Goal: Communication & Community: Answer question/provide support

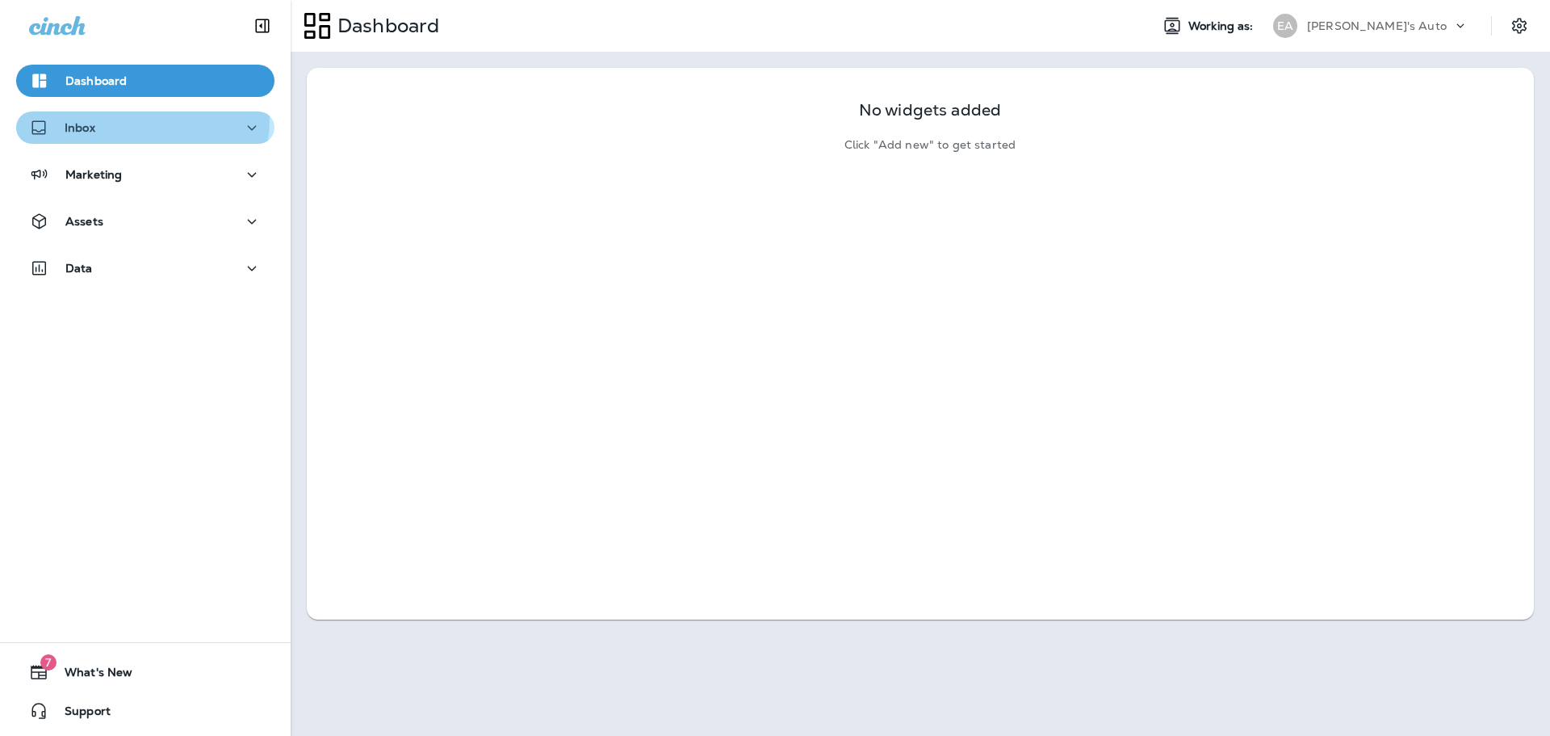
click at [102, 118] on div "Inbox" at bounding box center [145, 128] width 233 height 20
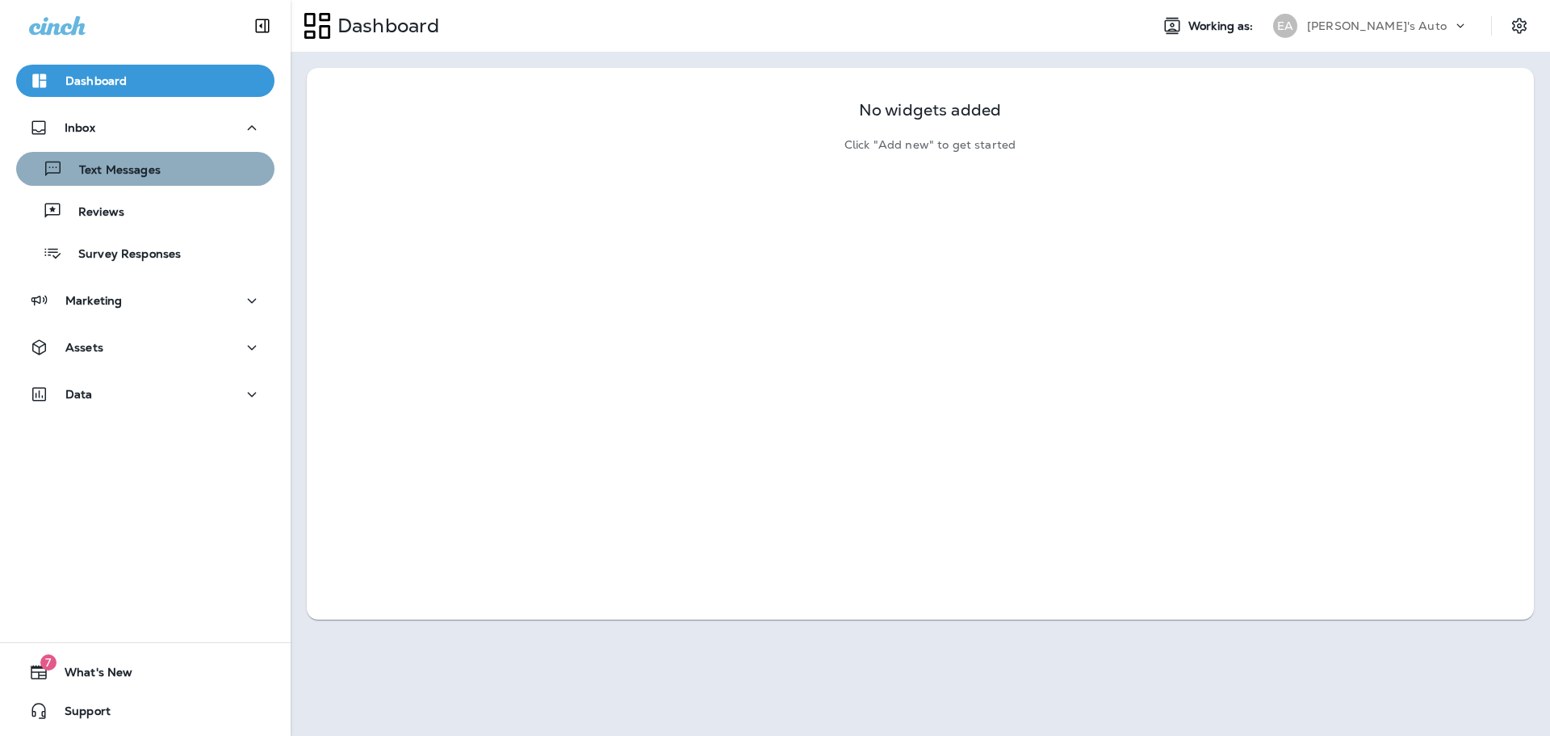
click at [153, 167] on p "Text Messages" at bounding box center [112, 170] width 98 height 15
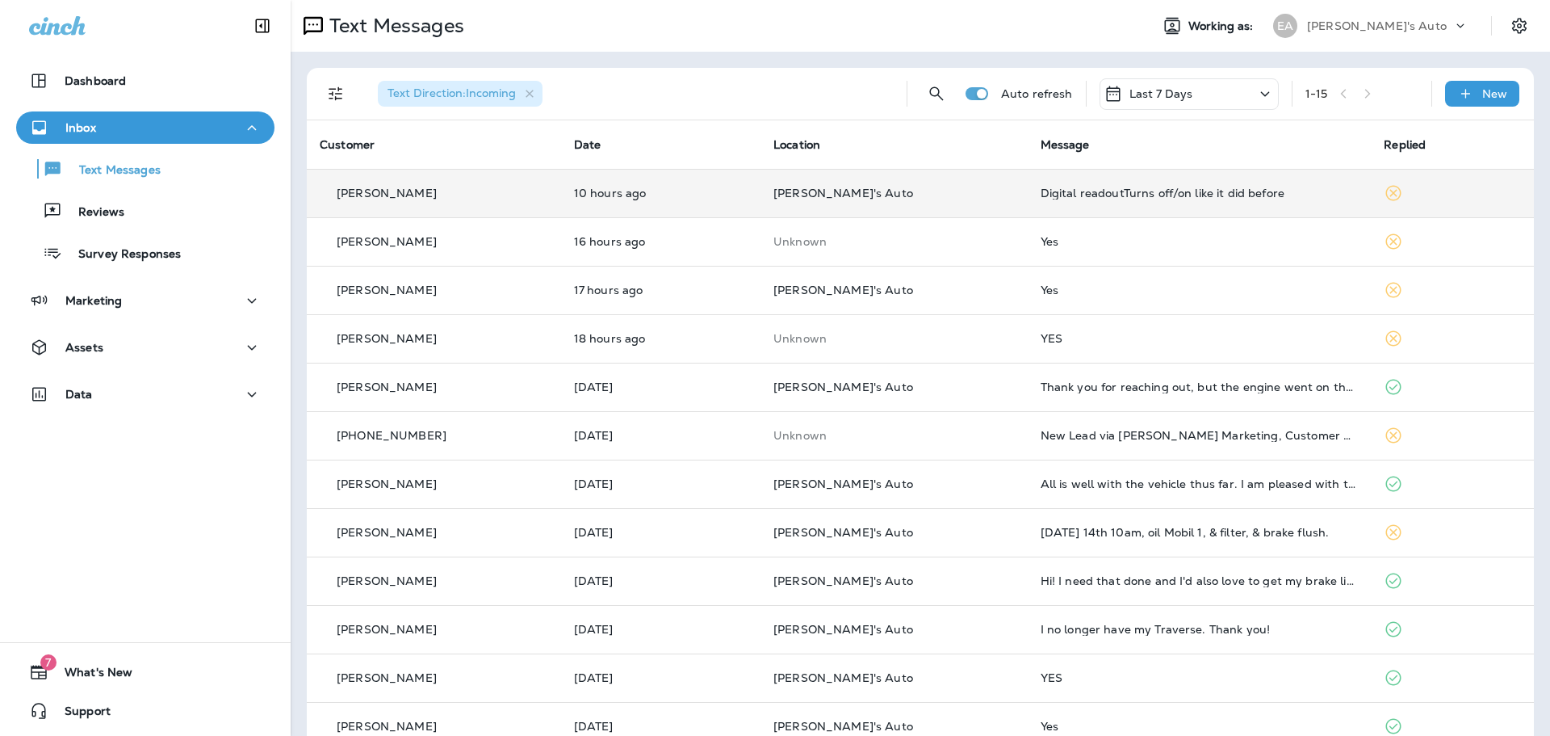
click at [935, 207] on td "[PERSON_NAME]'s Auto" at bounding box center [894, 193] width 267 height 48
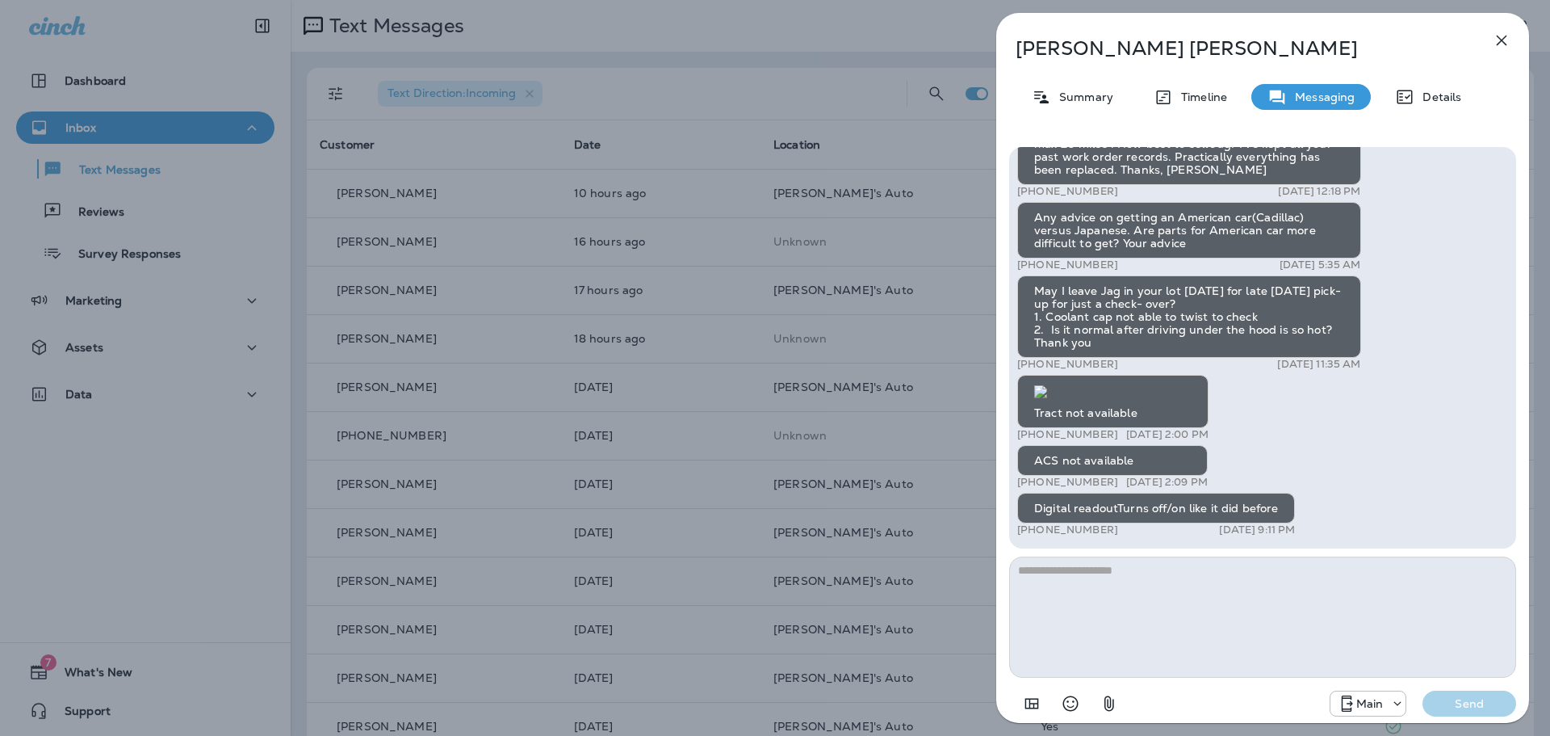
click at [1047, 385] on img at bounding box center [1040, 391] width 13 height 13
click at [1149, 589] on textarea at bounding box center [1262, 616] width 507 height 121
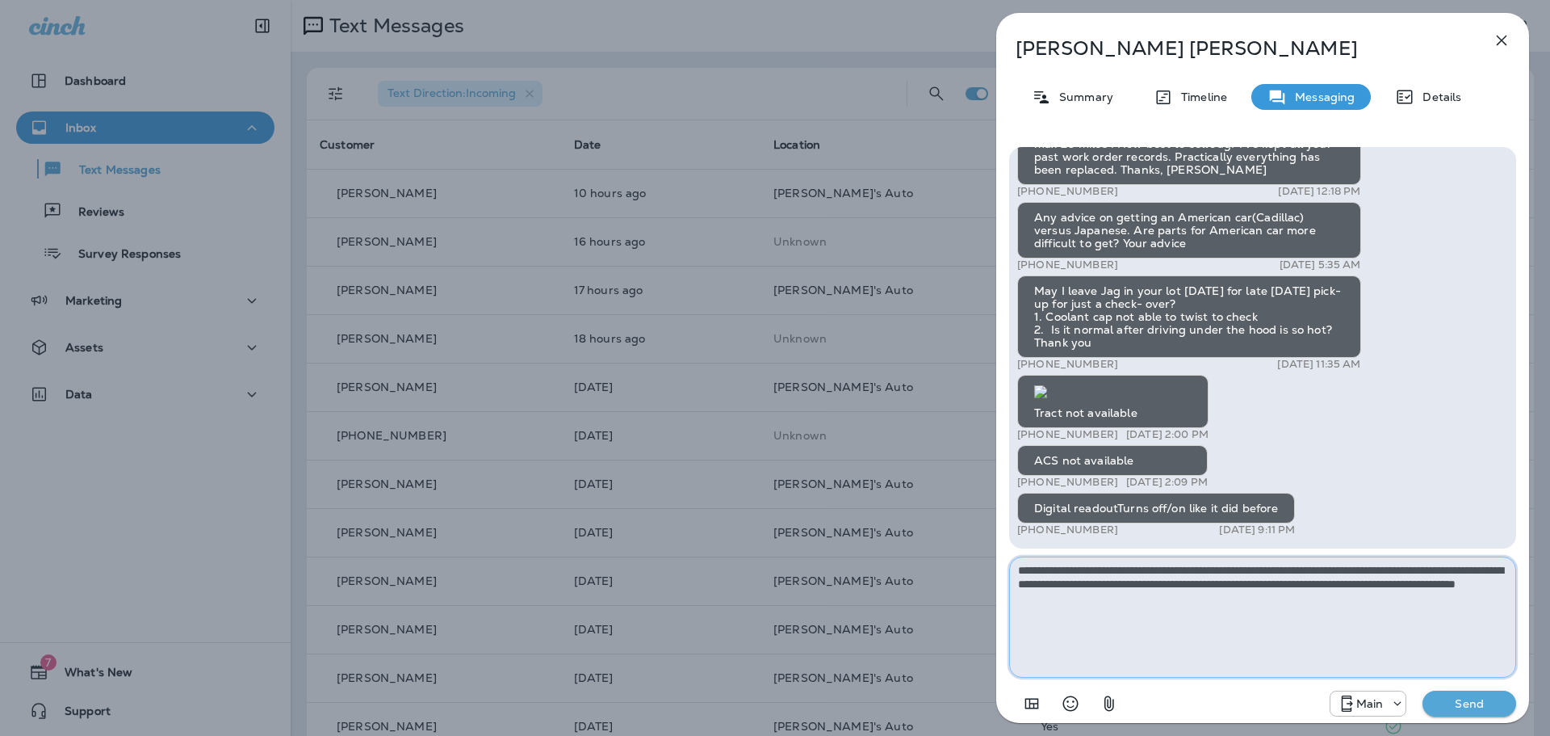
type textarea "**********"
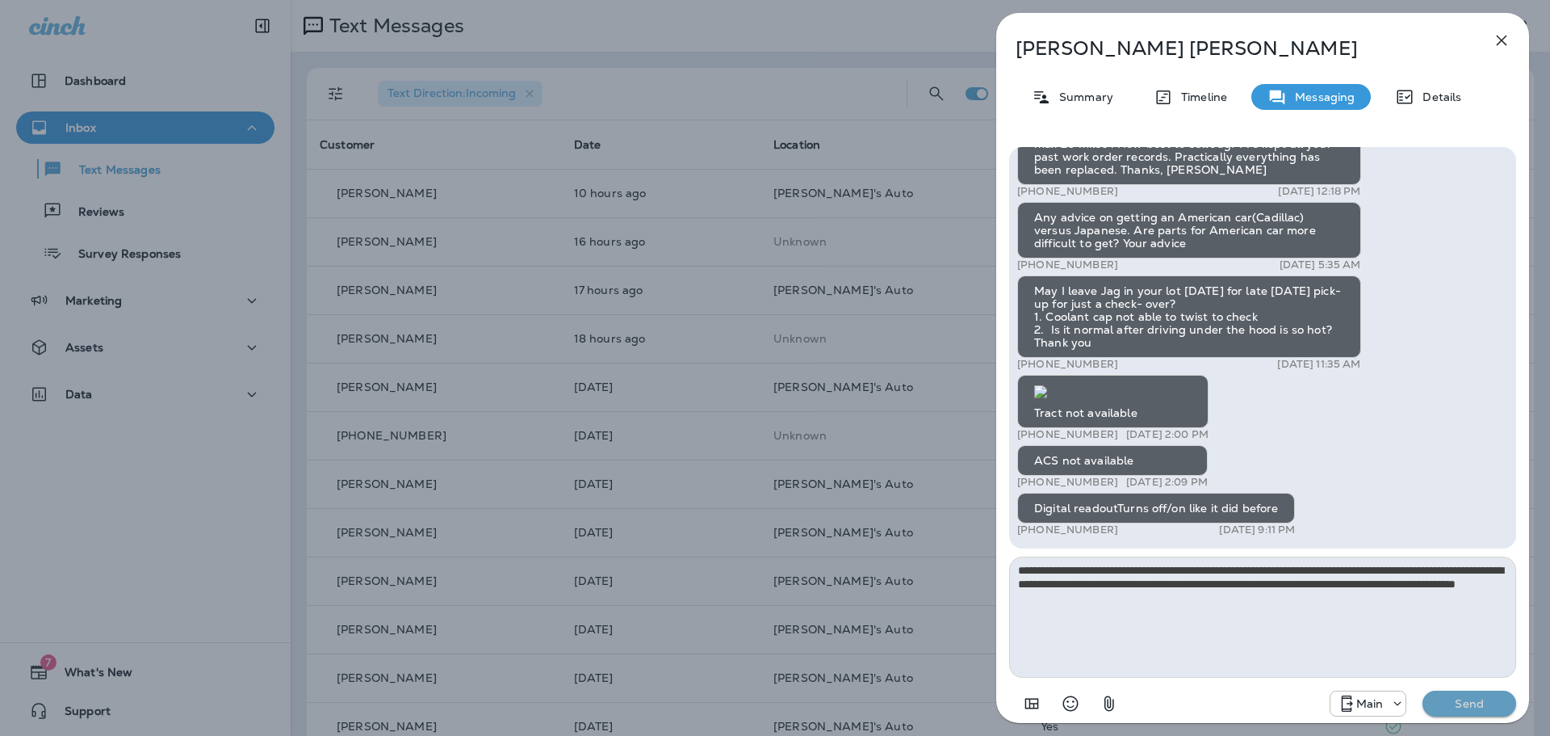
click at [1463, 700] on p "Send" at bounding box center [1470, 703] width 68 height 15
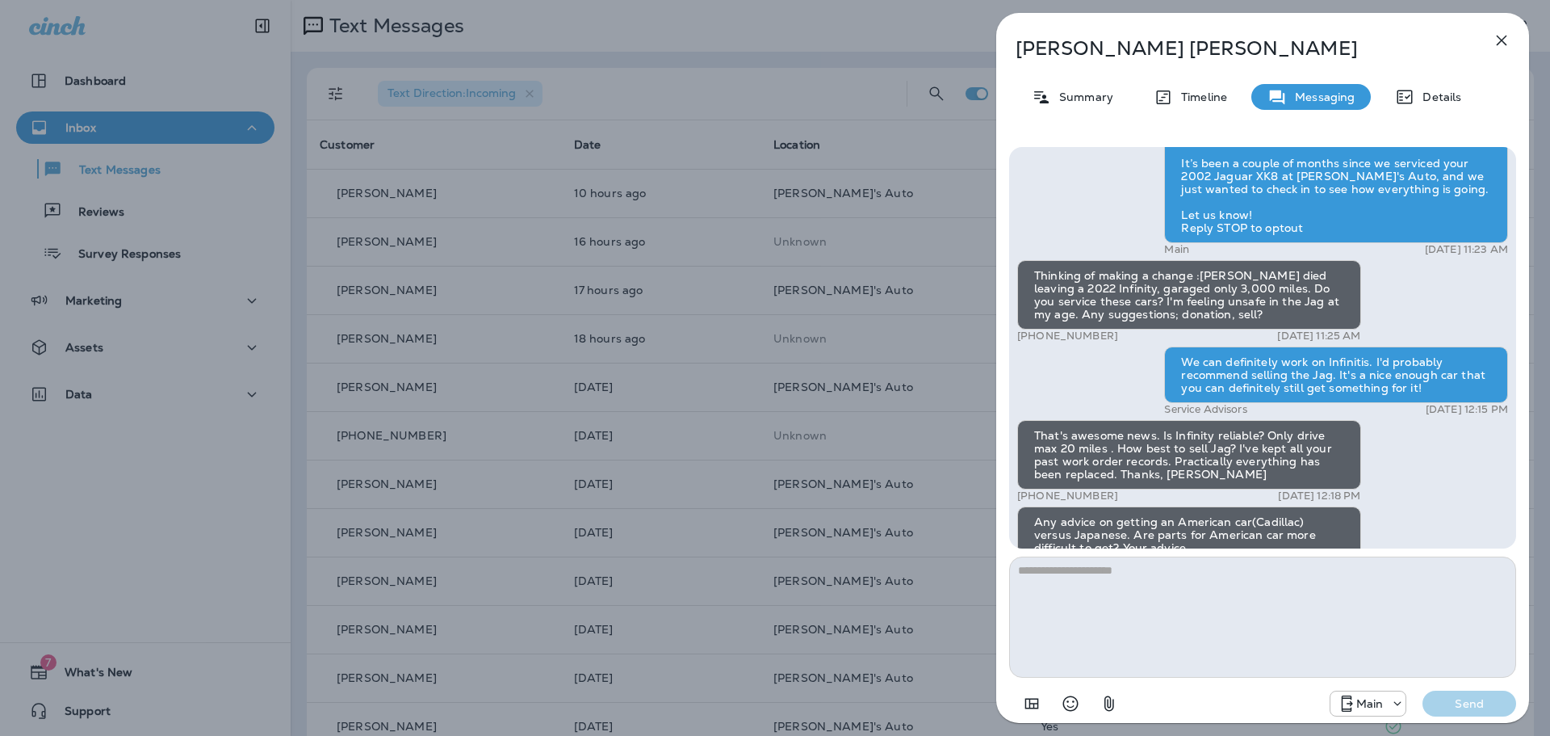
scroll to position [-81, 0]
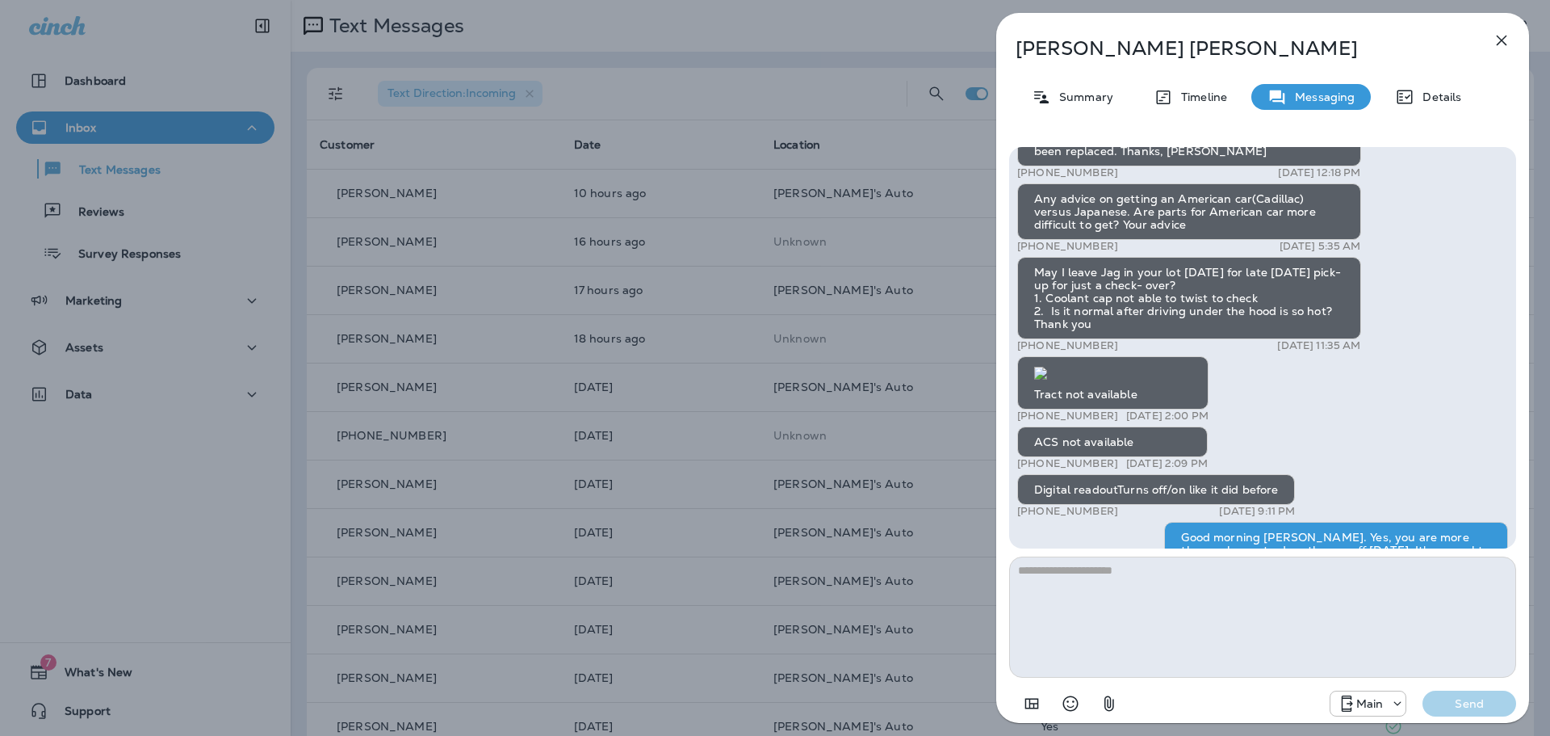
click at [1510, 43] on icon "button" at bounding box center [1501, 40] width 19 height 19
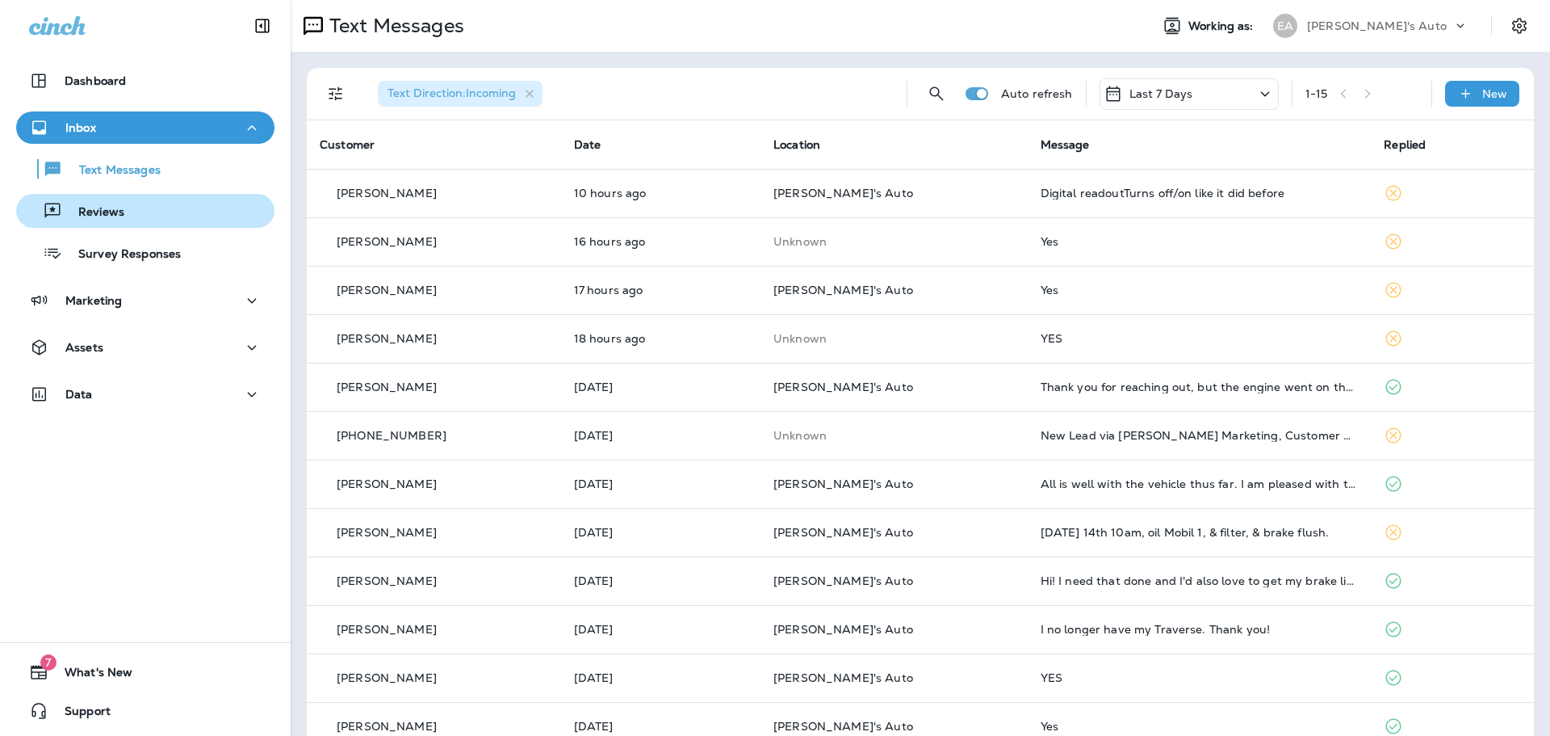
click at [123, 210] on div "Reviews" at bounding box center [145, 211] width 245 height 24
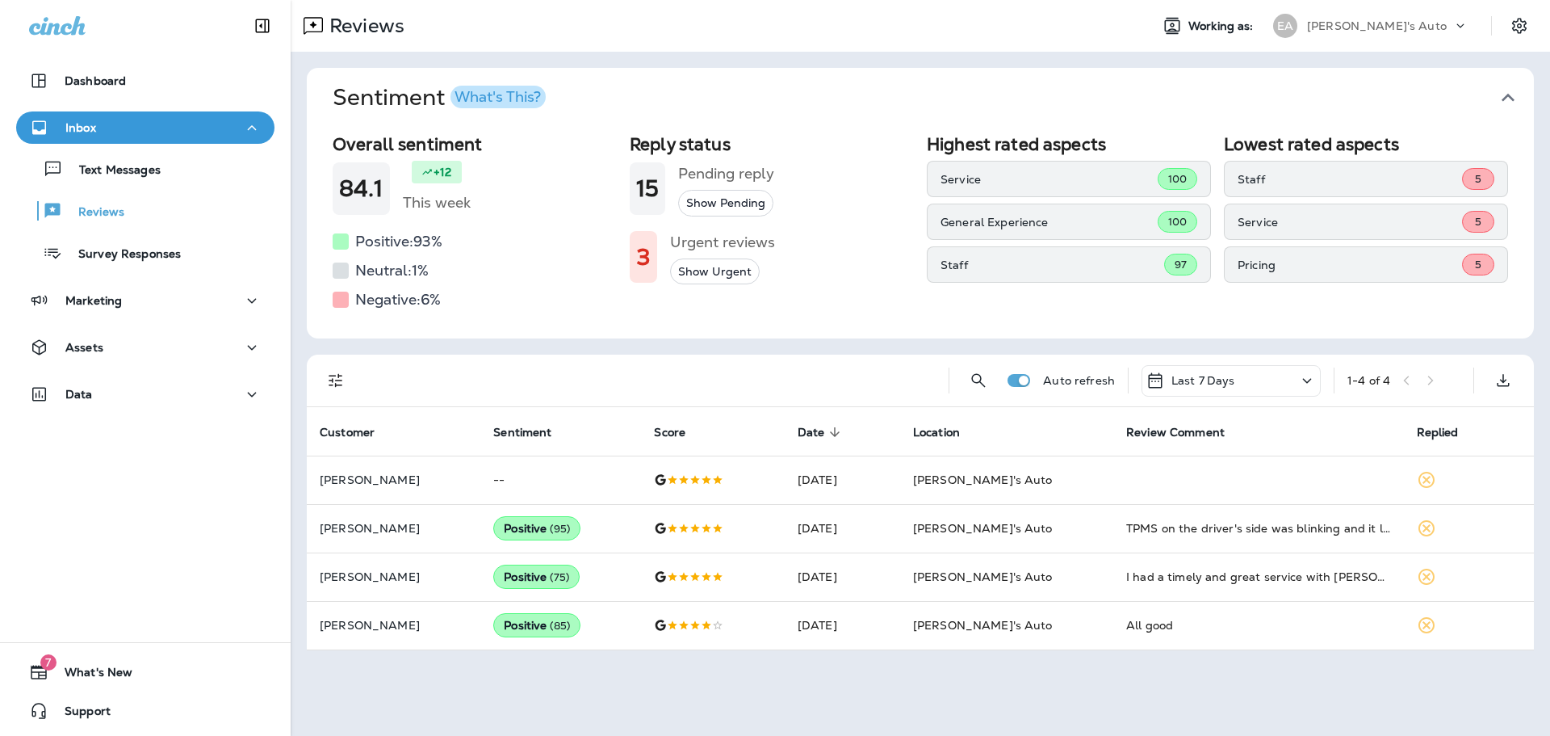
click at [94, 148] on div "Text Messages Reviews Survey Responses" at bounding box center [145, 207] width 258 height 126
click at [99, 163] on p "Text Messages" at bounding box center [112, 170] width 98 height 15
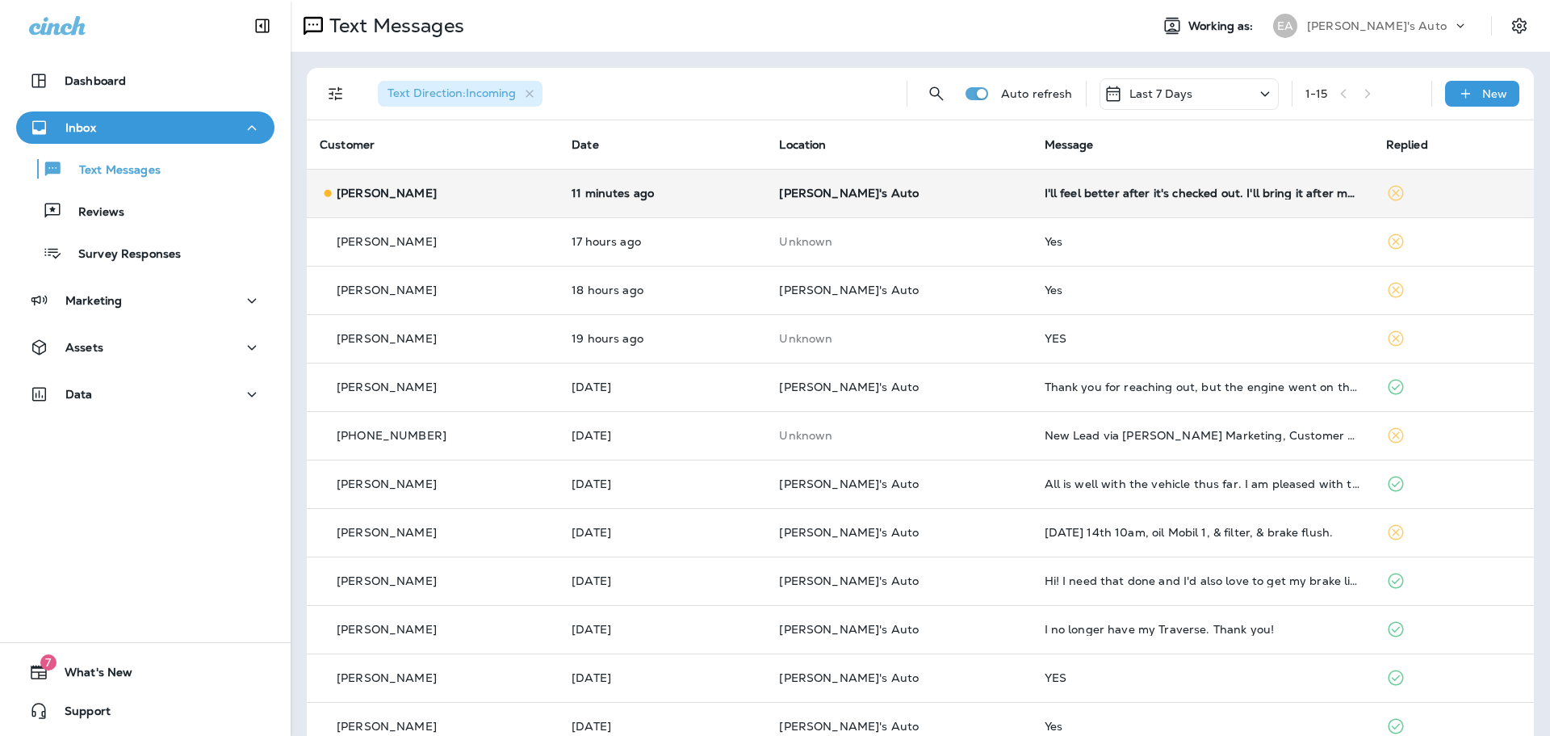
click at [725, 178] on td "11 minutes ago" at bounding box center [663, 193] width 208 height 48
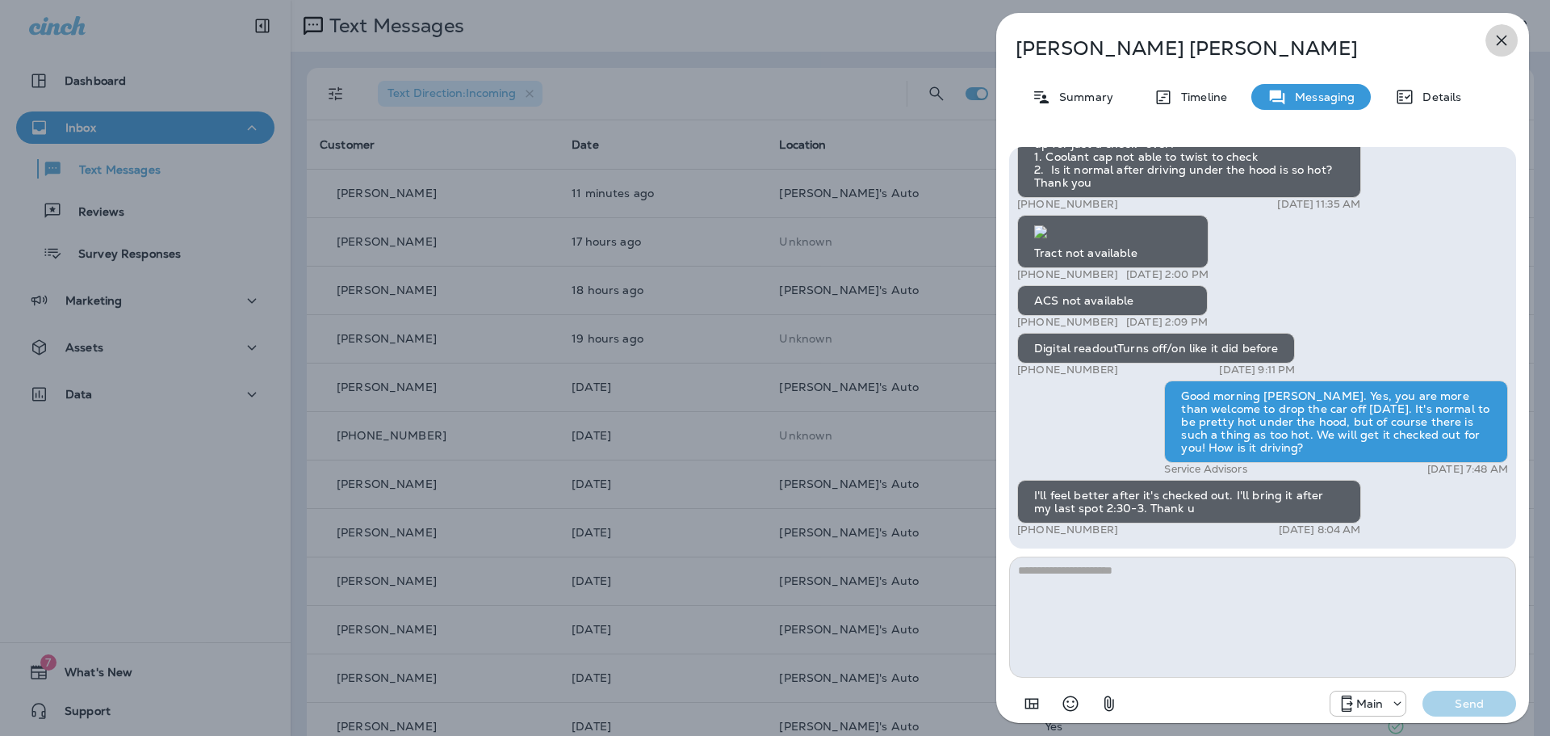
click at [1499, 38] on icon "button" at bounding box center [1502, 41] width 10 height 10
